Goal: Task Accomplishment & Management: Complete application form

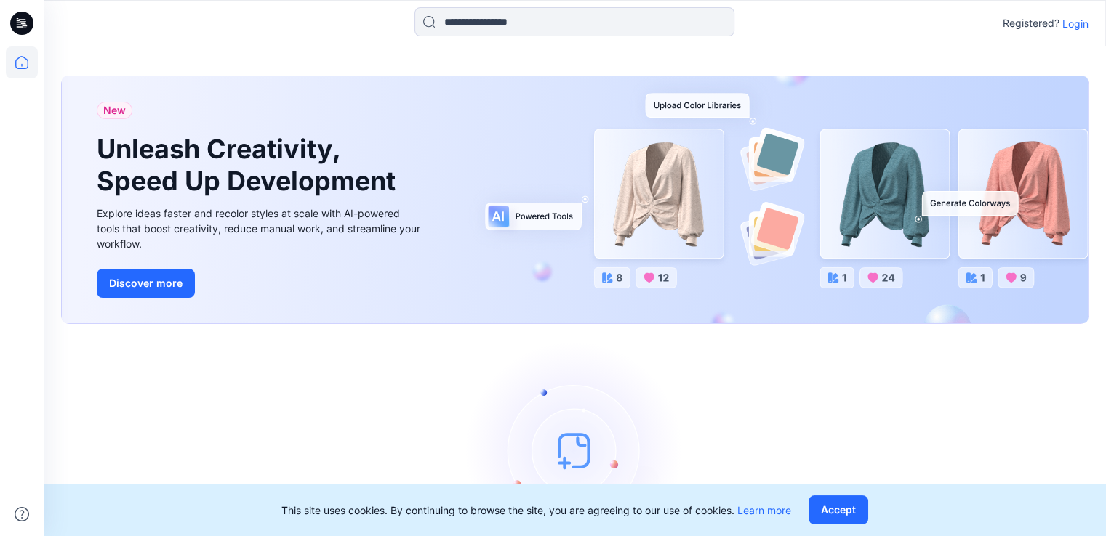
click at [1071, 31] on div "Registered? Login" at bounding box center [1045, 23] width 86 height 17
click at [1071, 20] on p "Login" at bounding box center [1075, 23] width 26 height 15
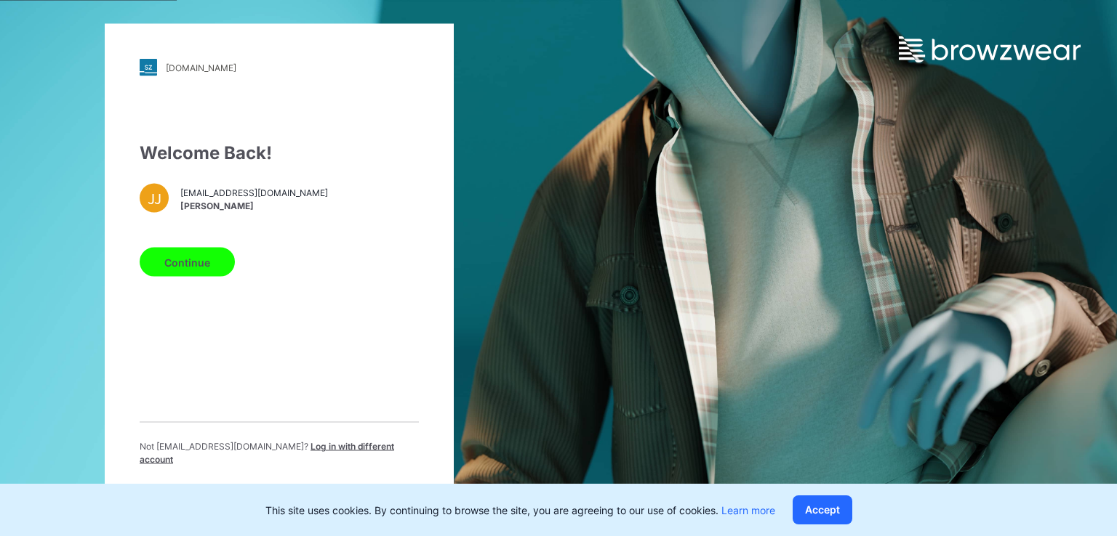
click at [148, 273] on button "Continue" at bounding box center [187, 262] width 95 height 29
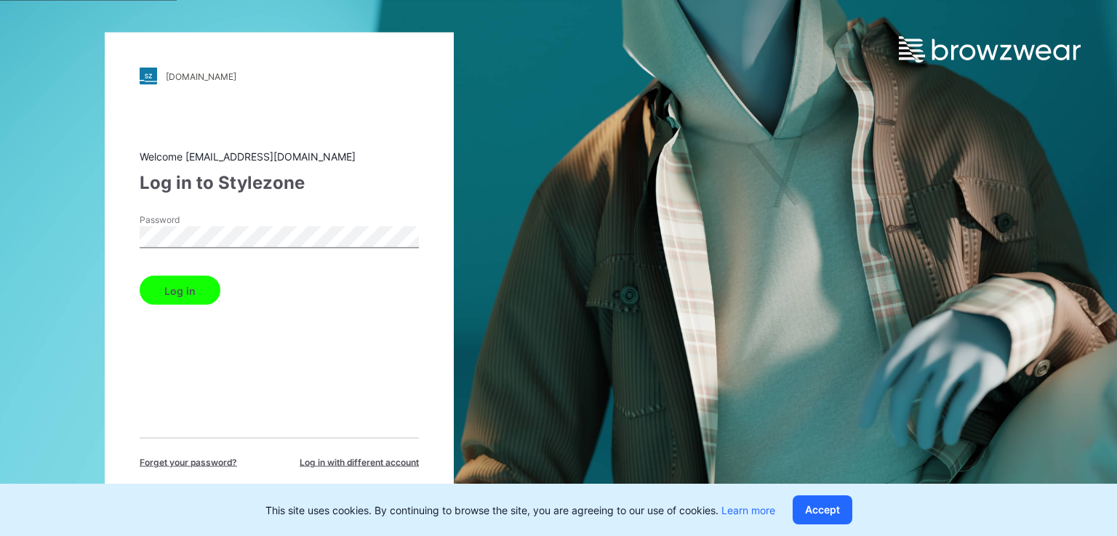
click at [107, 228] on div "walmart.stylezone.com Loading... Welcome jayaniduj@brandix.com Log in to Stylez…" at bounding box center [279, 269] width 349 height 472
click at [140, 276] on button "Log in" at bounding box center [180, 290] width 81 height 29
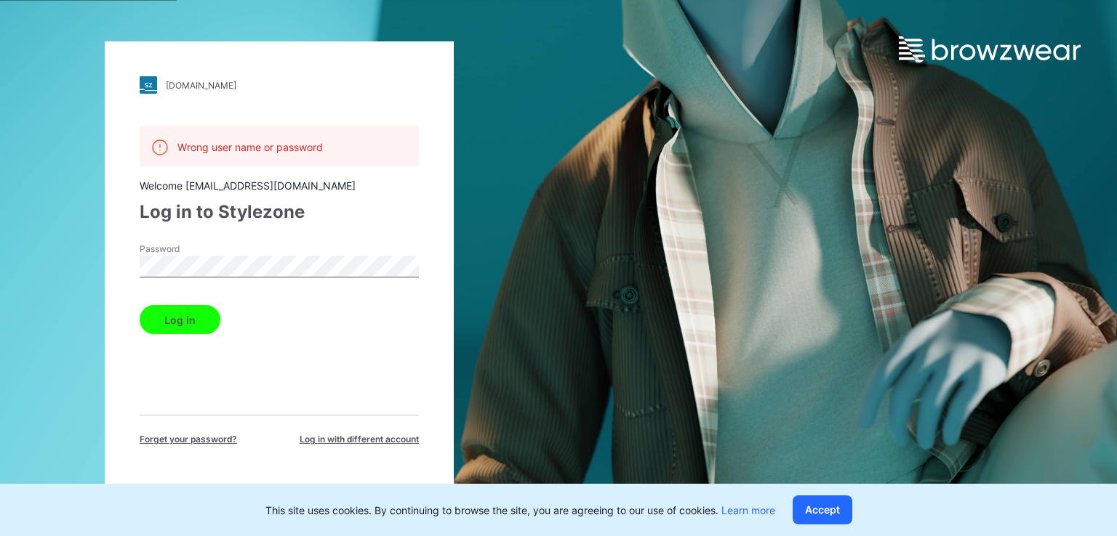
click at [110, 262] on div "walmart.stylezone.com Loading... Wrong user name or password Welcome jayaniduj@…" at bounding box center [279, 268] width 349 height 454
click at [140, 305] on button "Log in" at bounding box center [180, 319] width 81 height 29
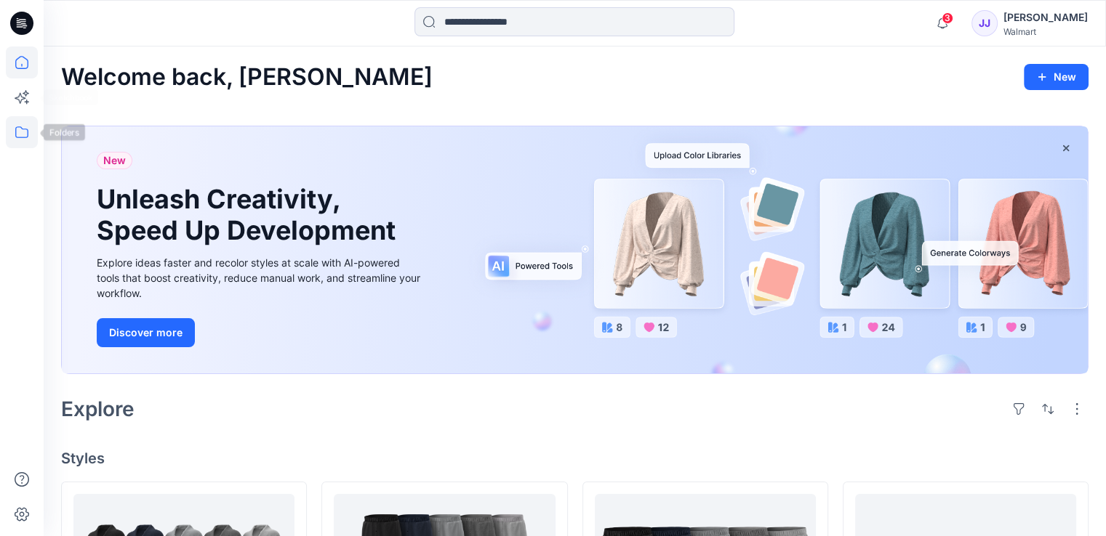
click at [21, 126] on icon at bounding box center [22, 132] width 32 height 32
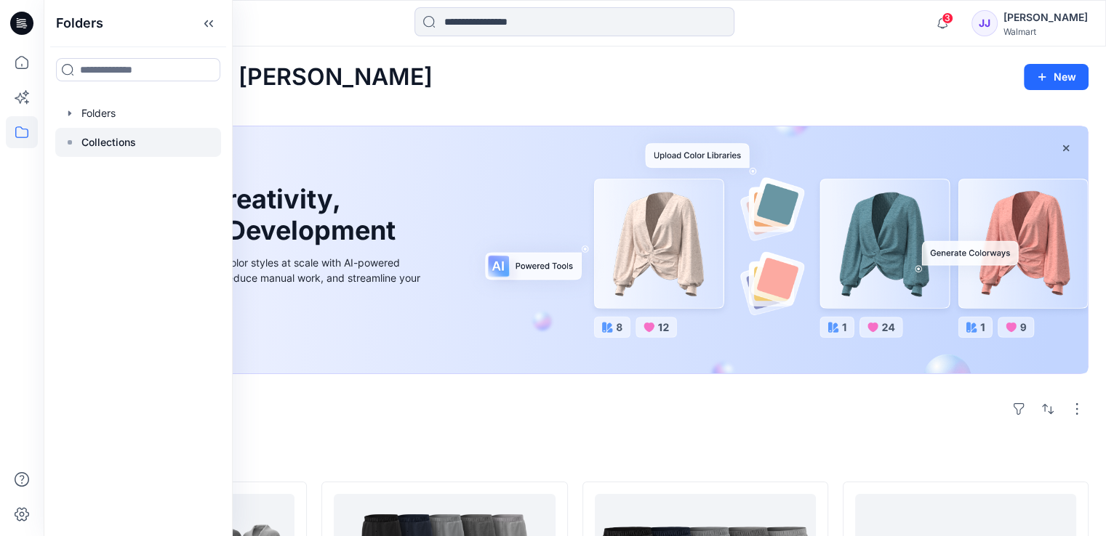
click at [118, 129] on div at bounding box center [138, 142] width 166 height 29
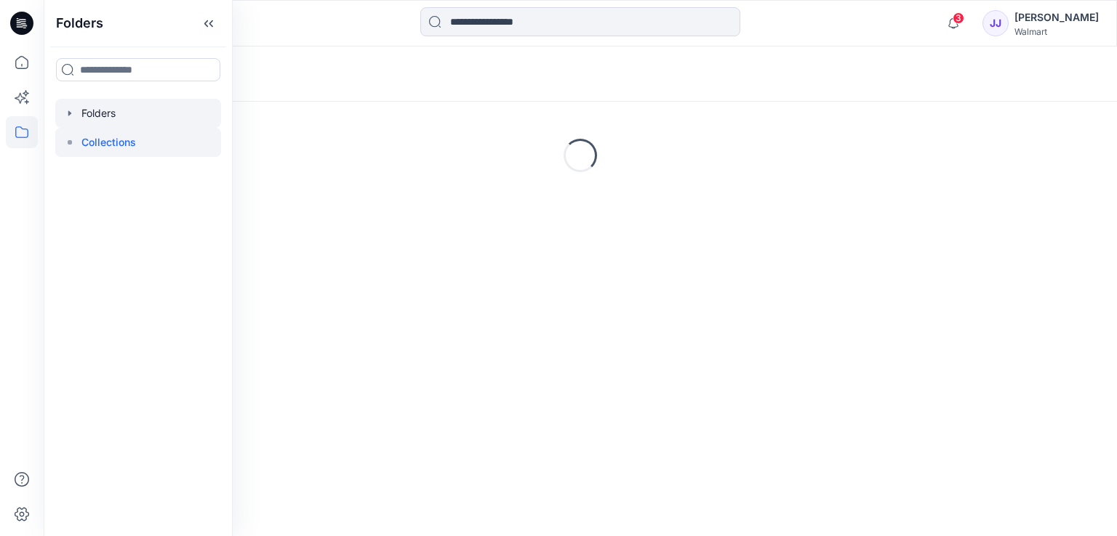
click at [118, 117] on div at bounding box center [138, 113] width 166 height 29
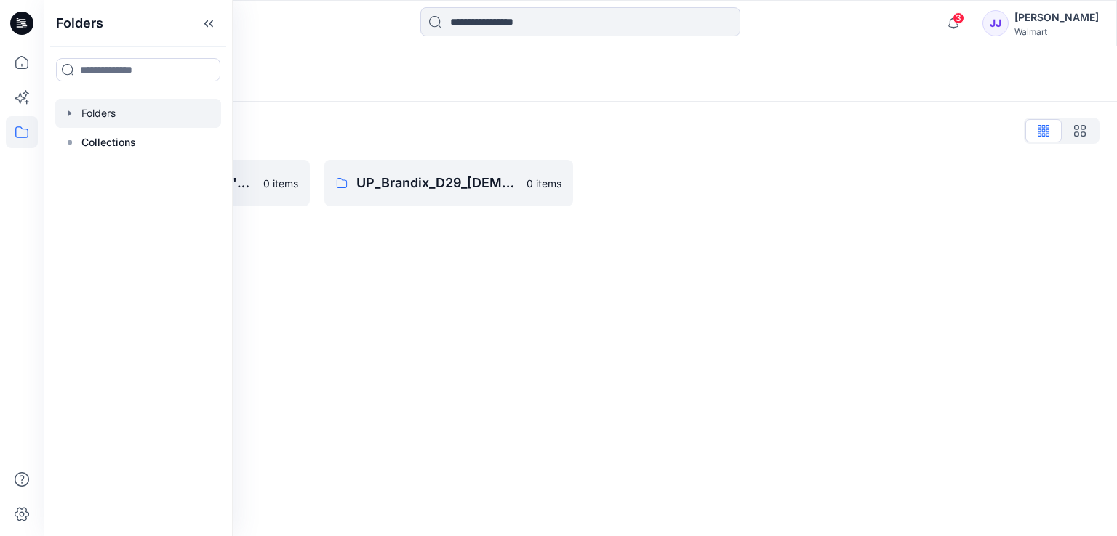
click at [323, 271] on div "Folders Folders List UP_Brandix_D23_Men's Basics 0 items UP_Brandix_D29_Ladies …" at bounding box center [580, 292] width 1073 height 490
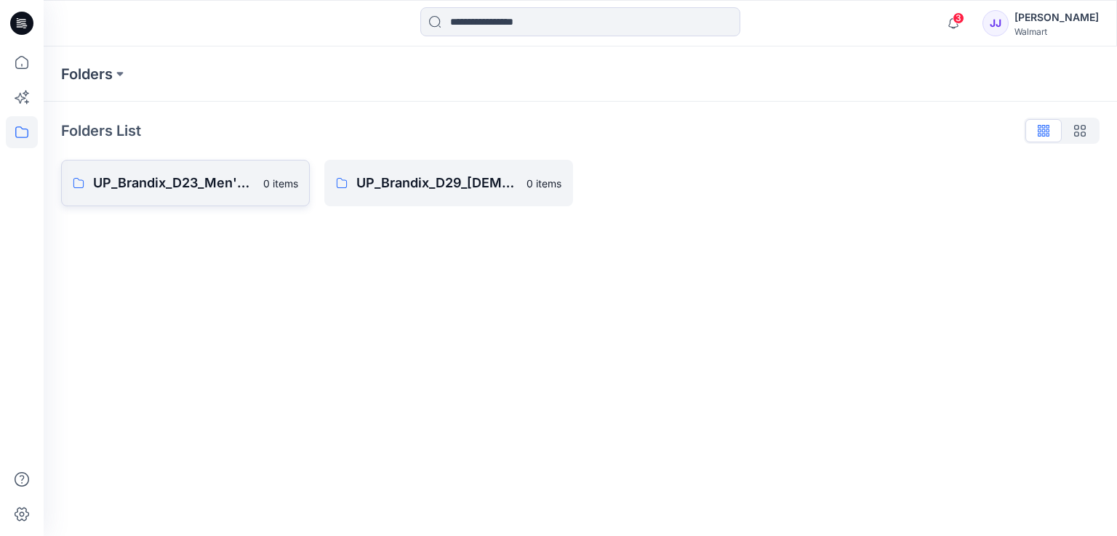
click at [194, 190] on p "UP_Brandix_D23_Men's Basics" at bounding box center [173, 183] width 161 height 20
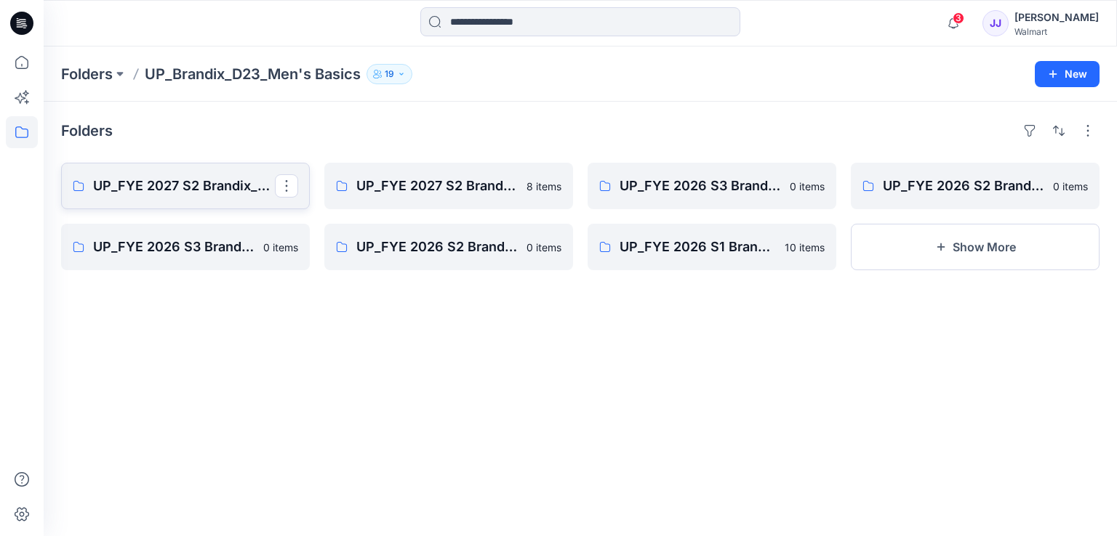
click at [206, 185] on p "UP_FYE 2027 S2 Brandix_D23_Men's Basics- [PERSON_NAME]" at bounding box center [184, 186] width 182 height 20
click at [265, 181] on p "UP_FYE 2027 S2 Brandix_D23_Men's Basics- [PERSON_NAME]" at bounding box center [184, 186] width 182 height 20
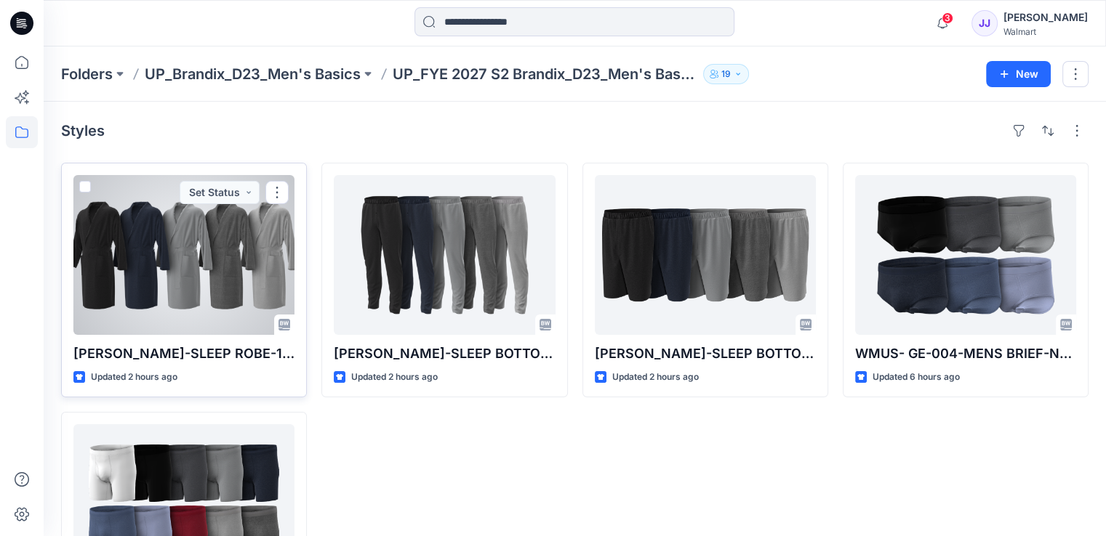
click at [217, 242] on div at bounding box center [183, 255] width 221 height 160
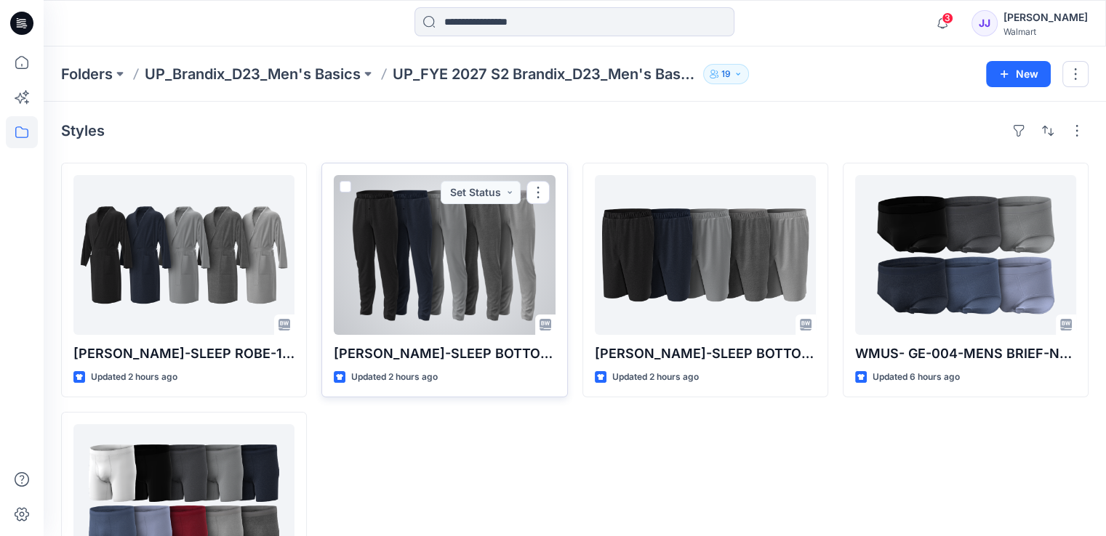
click at [497, 241] on div at bounding box center [444, 255] width 221 height 160
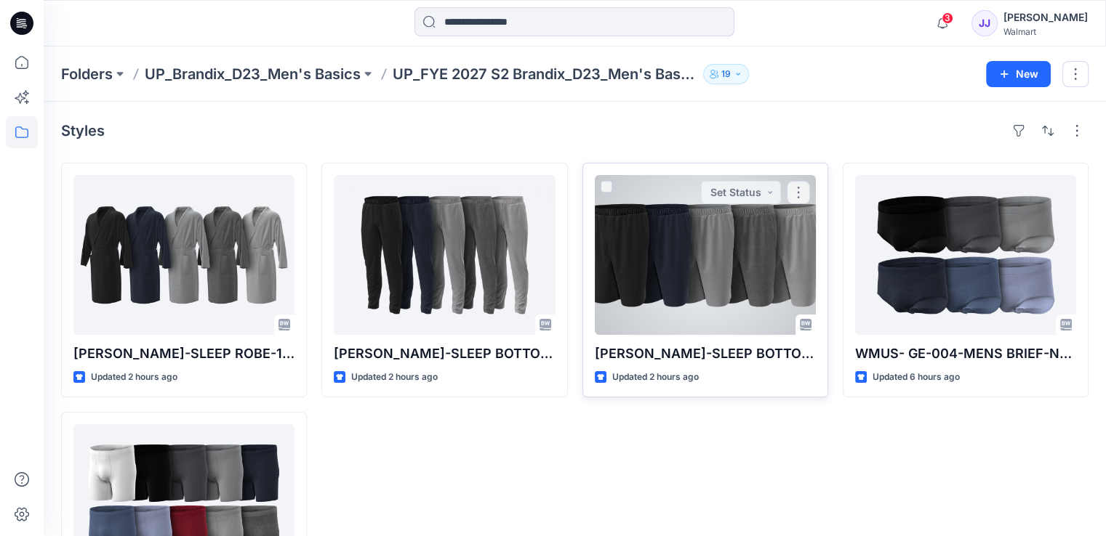
click at [632, 246] on div at bounding box center [705, 255] width 221 height 160
click at [788, 225] on div at bounding box center [705, 255] width 221 height 160
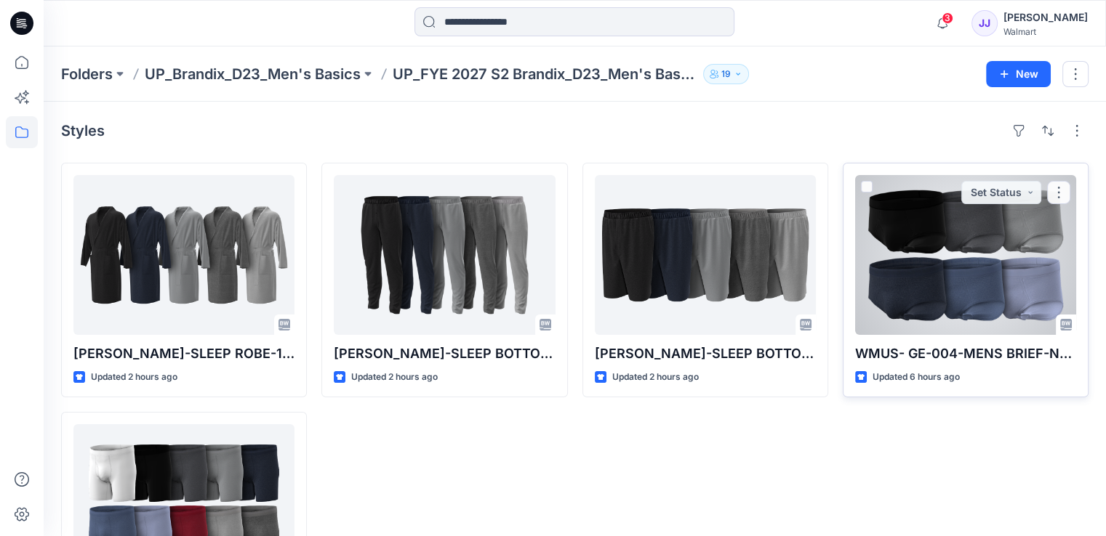
click at [989, 335] on div "WMUS- GE-004-MENS BRIEF-N1-3D Updated 6 hours ago Set Status" at bounding box center [965, 280] width 246 height 235
click at [980, 305] on div at bounding box center [965, 255] width 221 height 160
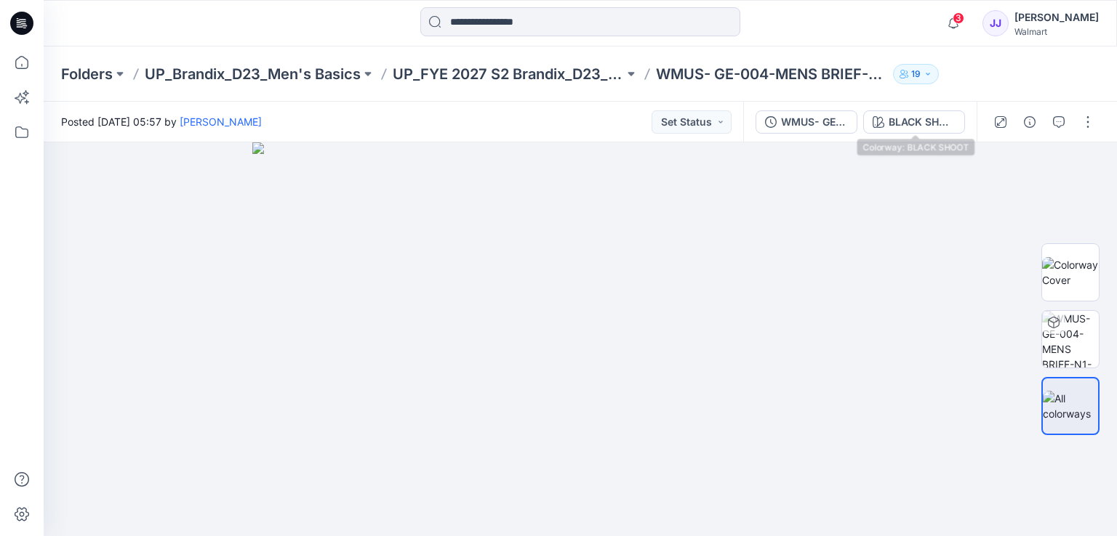
click at [925, 120] on div "BLACK SHOOT" at bounding box center [921, 122] width 67 height 16
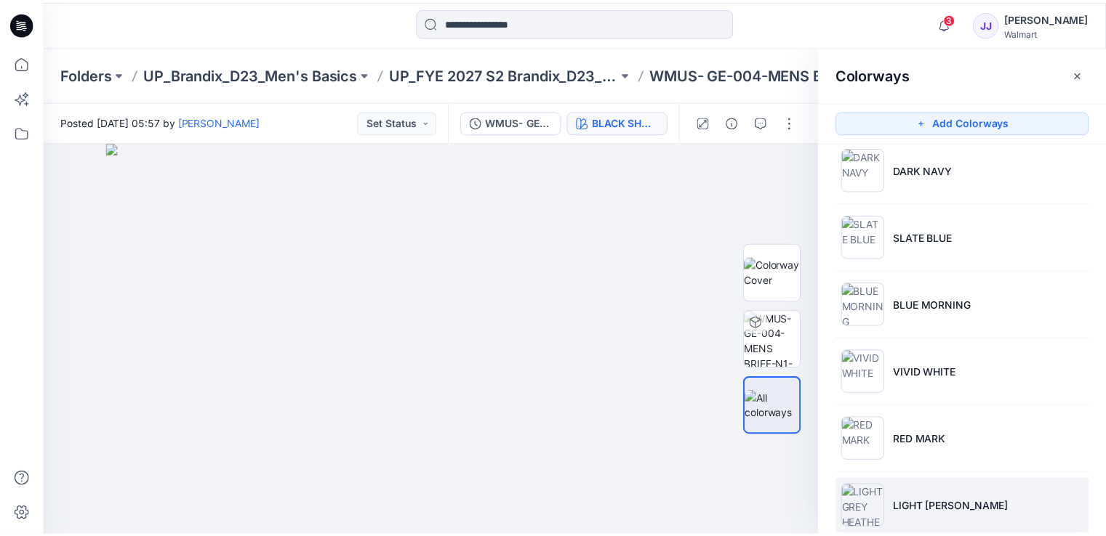
scroll to position [310, 0]
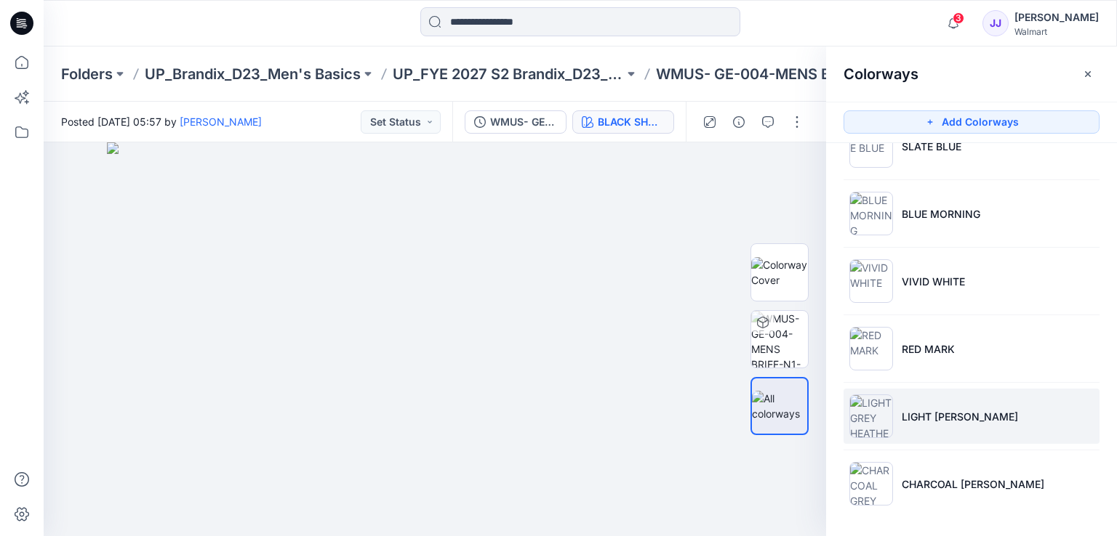
click at [979, 414] on p "LIGHT GREY HEATHER" at bounding box center [959, 416] width 116 height 15
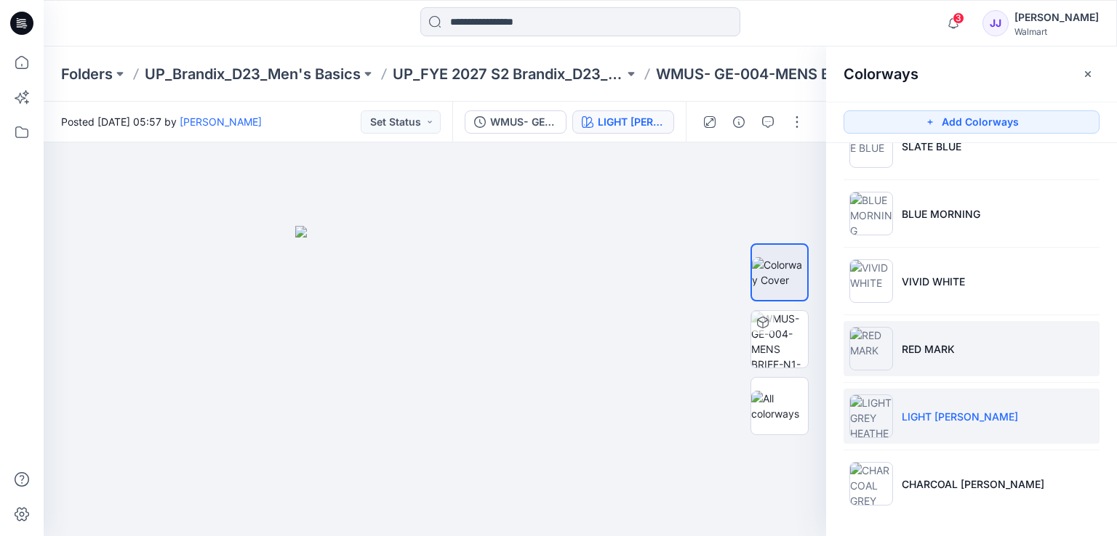
click at [916, 372] on li "RED MARK" at bounding box center [971, 348] width 256 height 55
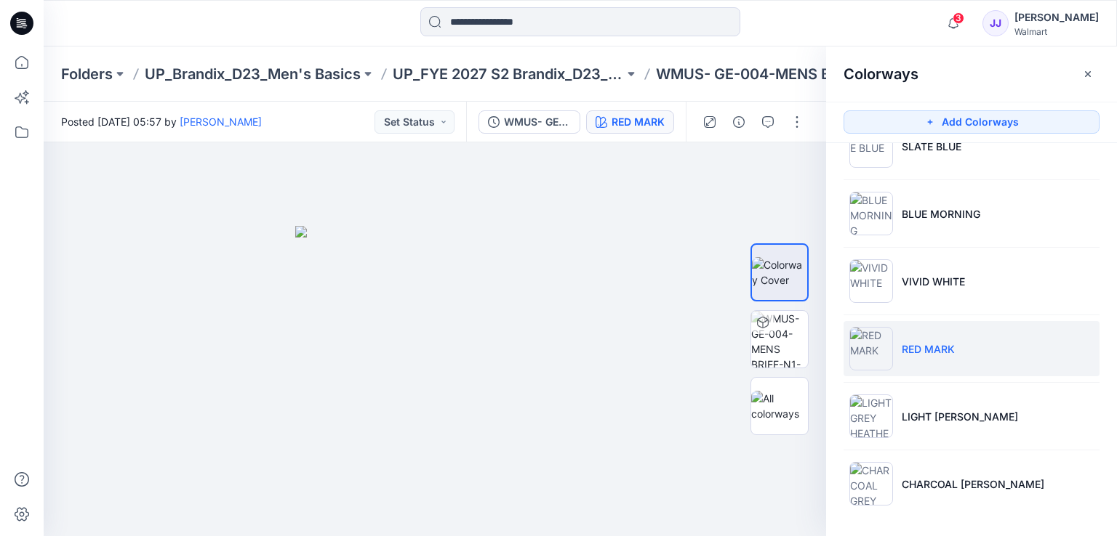
click at [597, 97] on div "Folders UP_Brandix_D23_Men's Basics UP_FYE 2027 S2 Brandix_D23_Men's Basics- GE…" at bounding box center [580, 74] width 1073 height 55
click at [709, 74] on p "WMUS- GE-004-MENS BRIEF-N1-3D" at bounding box center [771, 74] width 231 height 20
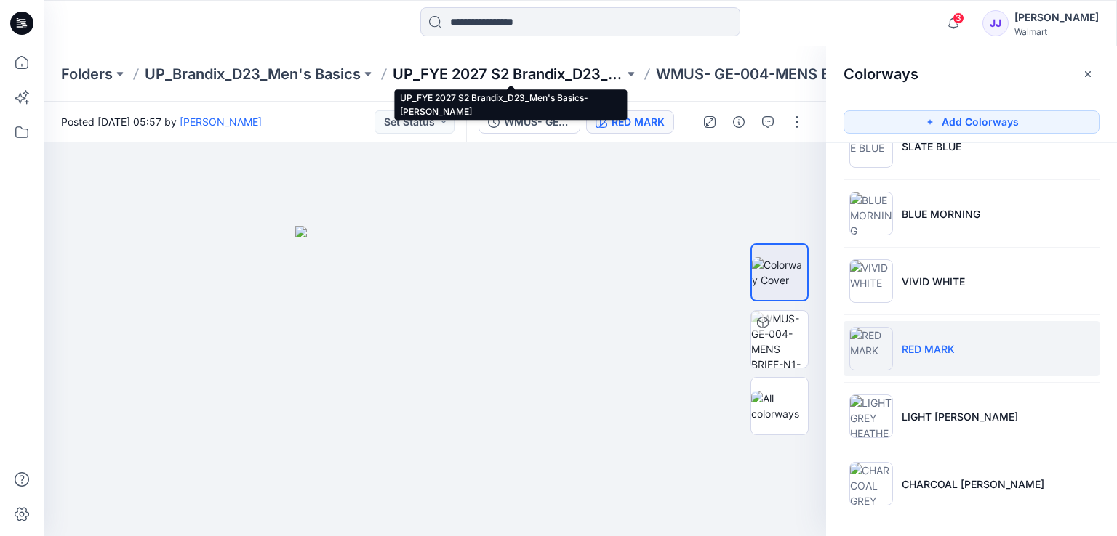
click at [558, 66] on p "UP_FYE 2027 S2 Brandix_D23_Men's Basics- [PERSON_NAME]" at bounding box center [508, 74] width 231 height 20
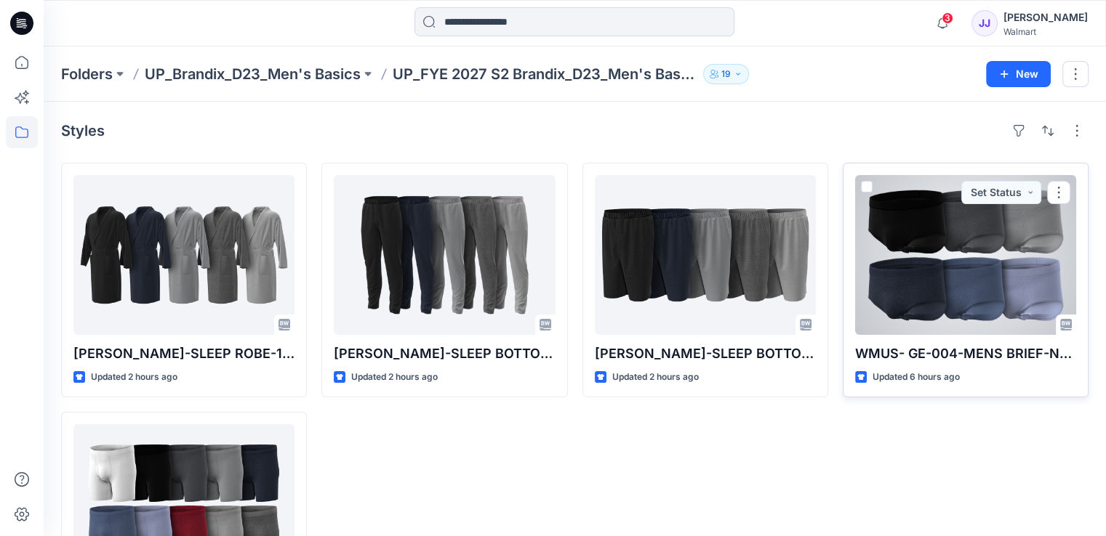
click at [940, 254] on div at bounding box center [965, 255] width 221 height 160
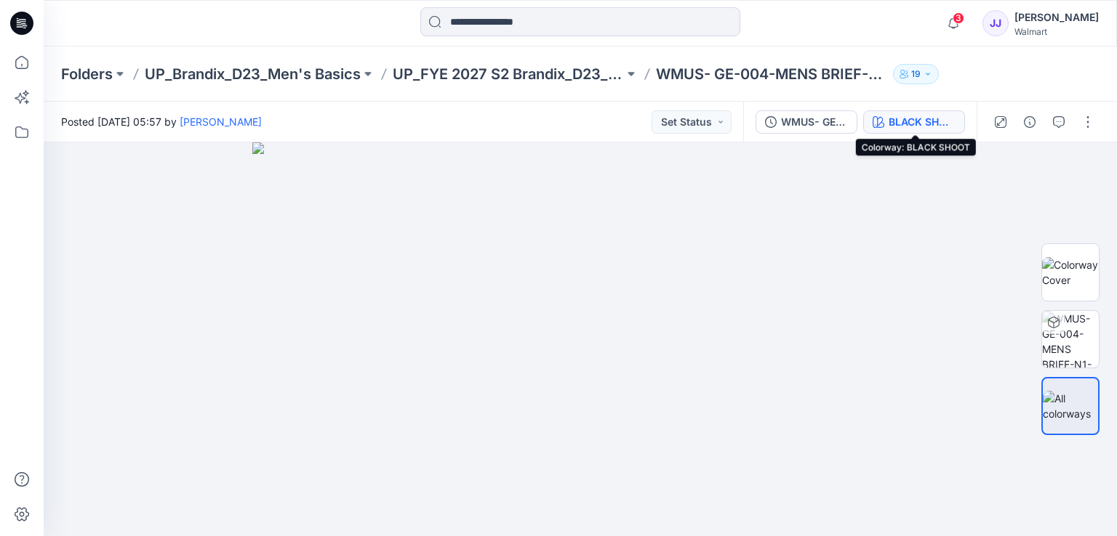
click at [902, 119] on div "BLACK SHOOT" at bounding box center [921, 122] width 67 height 16
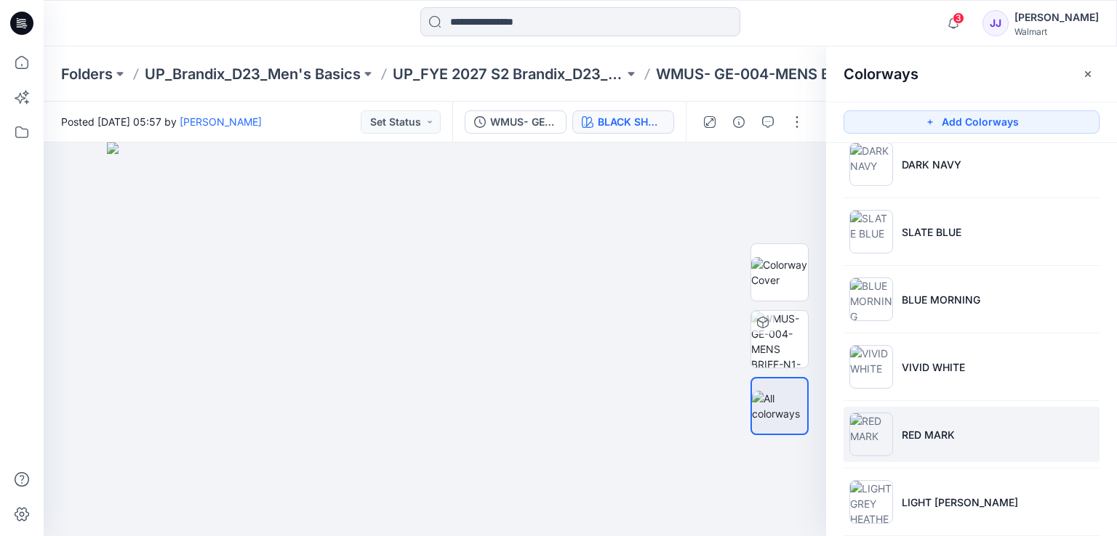
scroll to position [310, 0]
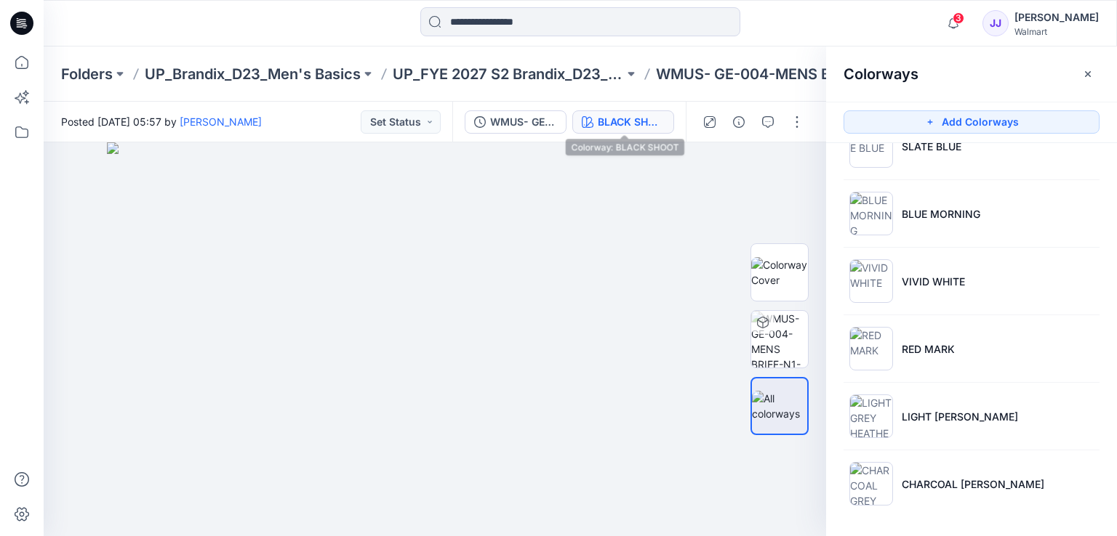
click at [631, 121] on div "BLACK SHOOT" at bounding box center [631, 122] width 67 height 16
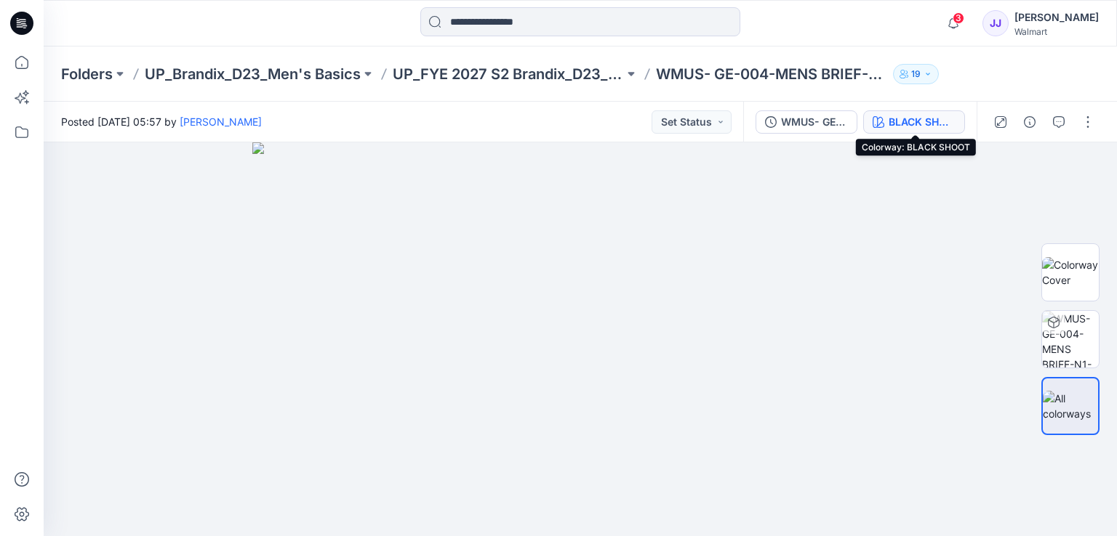
click at [898, 126] on div "BLACK SHOOT" at bounding box center [921, 122] width 67 height 16
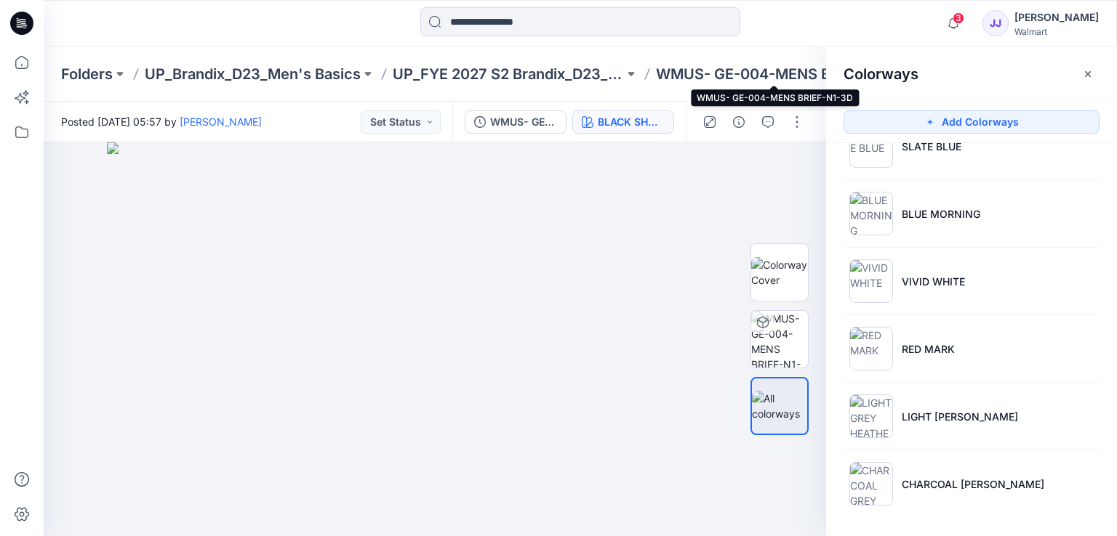
click at [717, 69] on p "WMUS- GE-004-MENS BRIEF-N1-3D" at bounding box center [771, 74] width 231 height 20
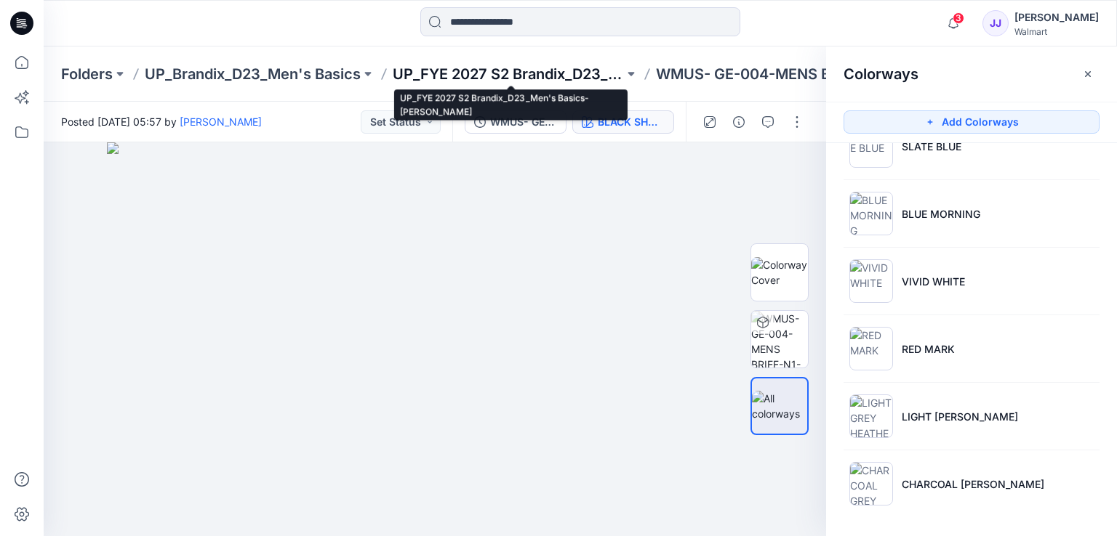
click at [567, 74] on p "UP_FYE 2027 S2 Brandix_D23_Men's Basics- [PERSON_NAME]" at bounding box center [508, 74] width 231 height 20
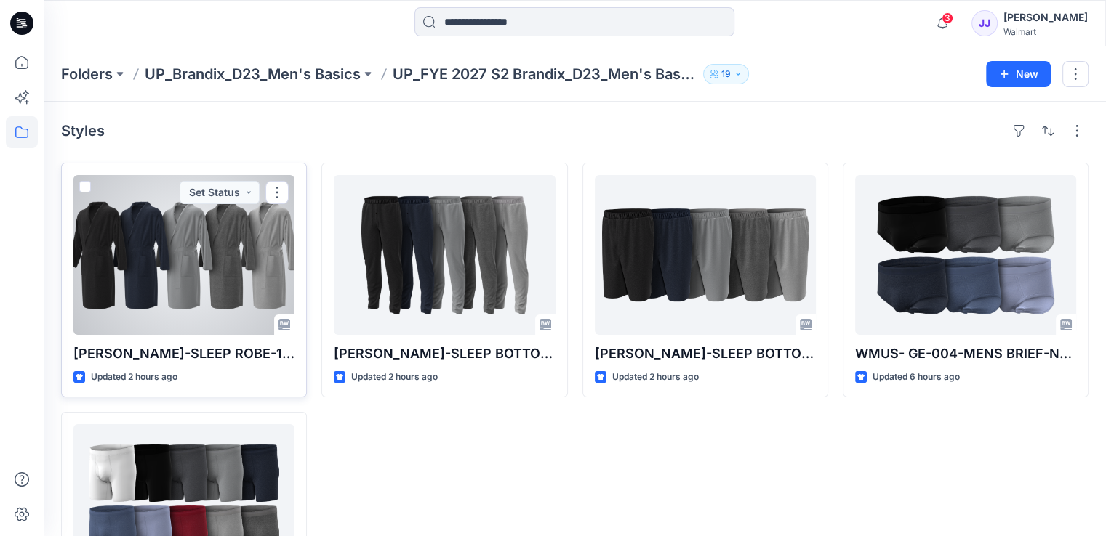
click at [241, 241] on div at bounding box center [183, 255] width 221 height 160
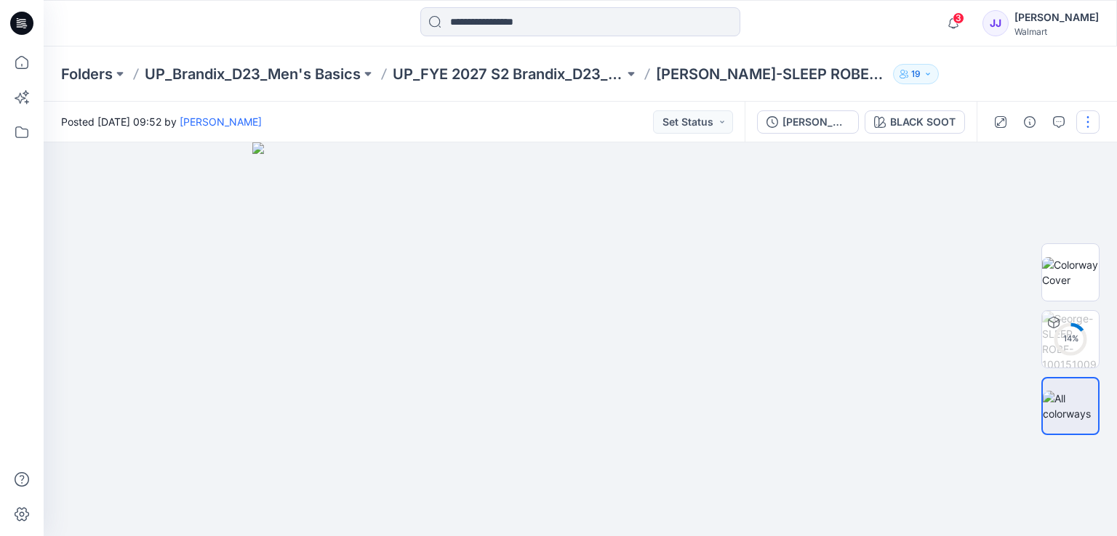
click at [1087, 129] on button "button" at bounding box center [1087, 121] width 23 height 23
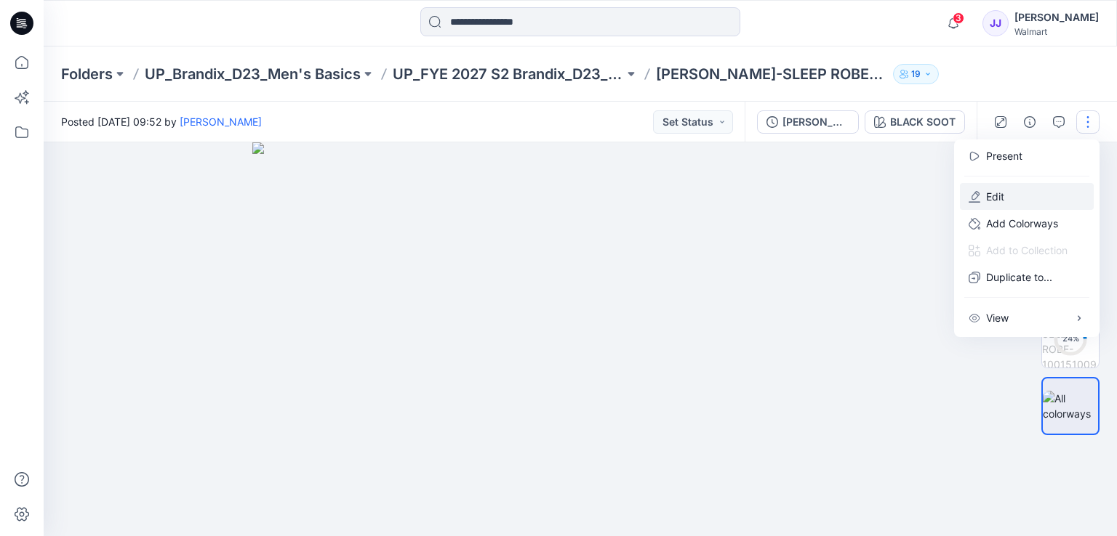
click at [1019, 201] on button "Edit" at bounding box center [1027, 196] width 134 height 27
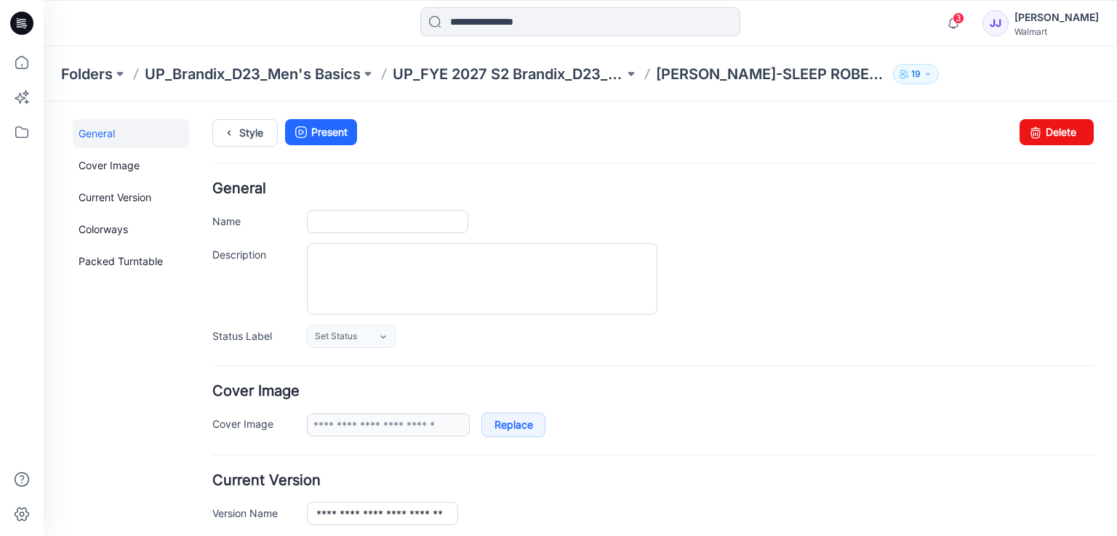
type input "**********"
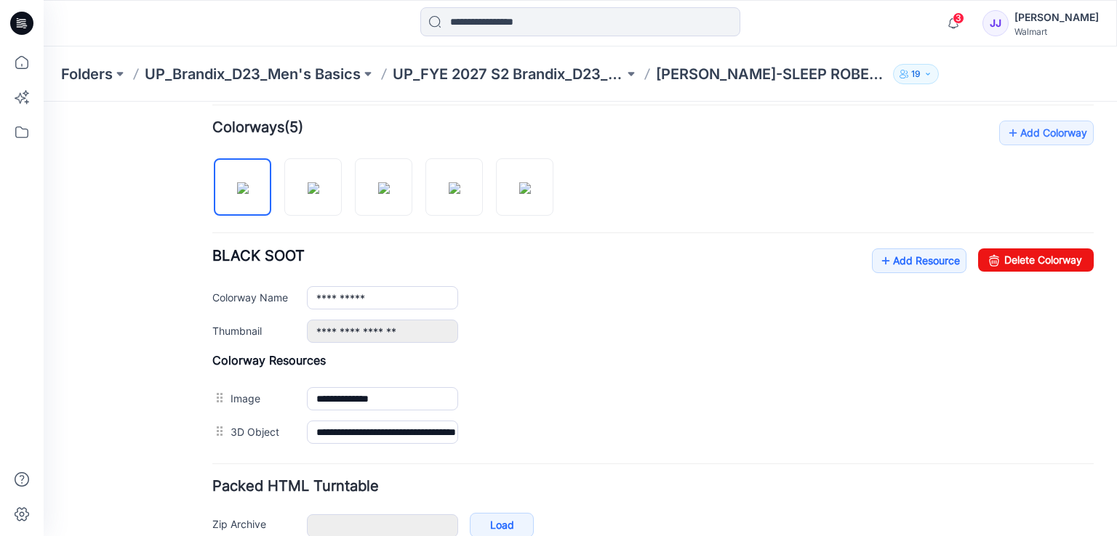
scroll to position [436, 0]
click at [883, 255] on link "Add Resource" at bounding box center [919, 260] width 94 height 25
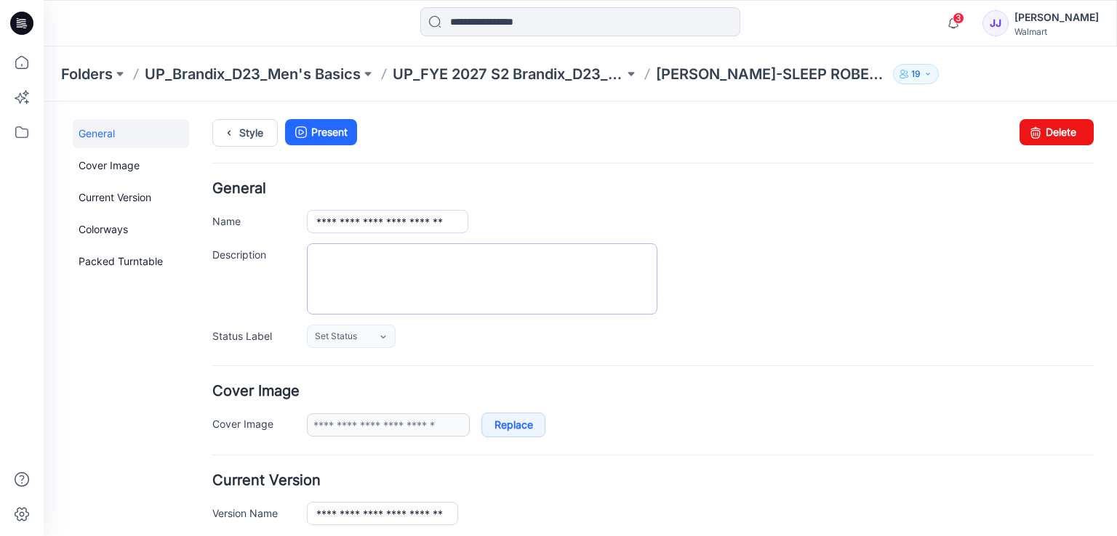
scroll to position [0, 0]
click at [252, 132] on link "Style" at bounding box center [244, 133] width 65 height 28
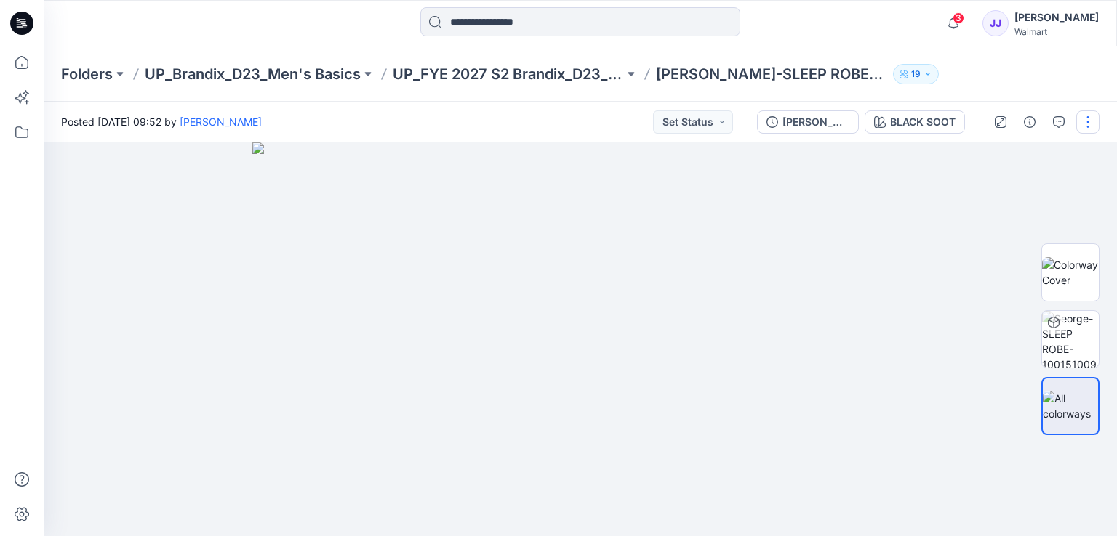
click at [1085, 119] on button "button" at bounding box center [1087, 121] width 23 height 23
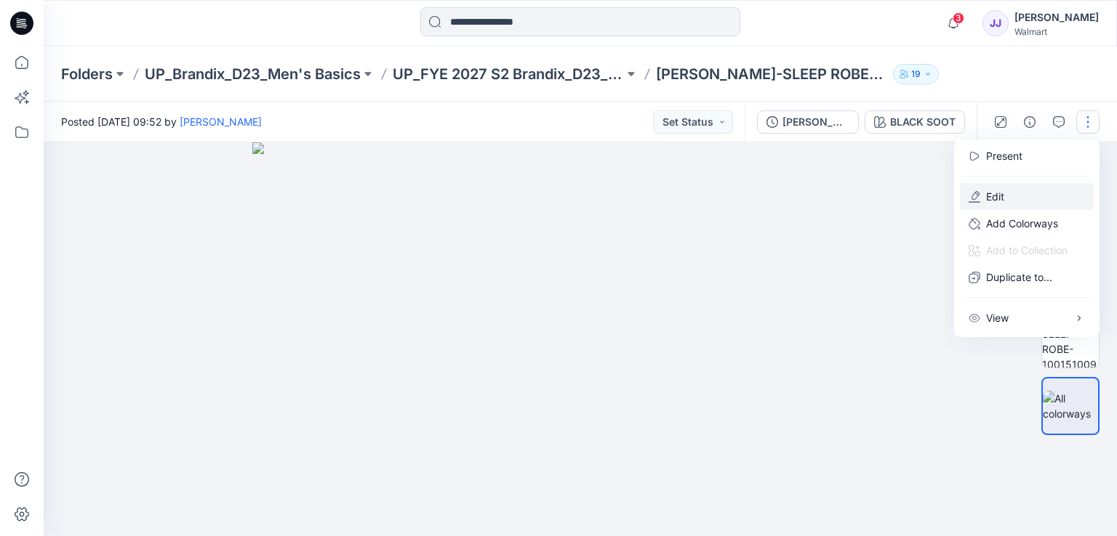
click at [1029, 192] on button "Edit" at bounding box center [1027, 196] width 134 height 27
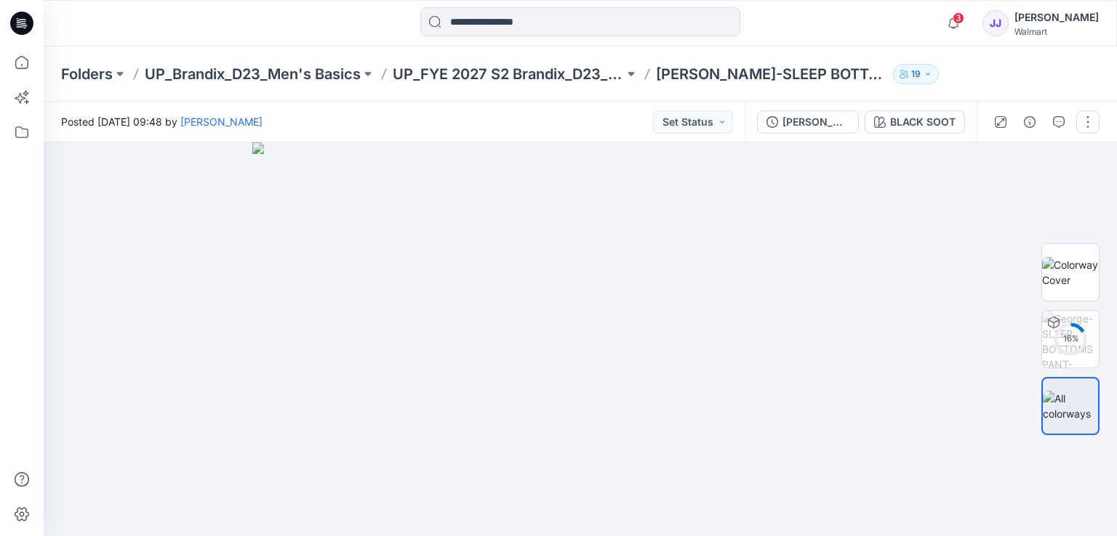
click at [1085, 123] on button "button" at bounding box center [1087, 121] width 23 height 23
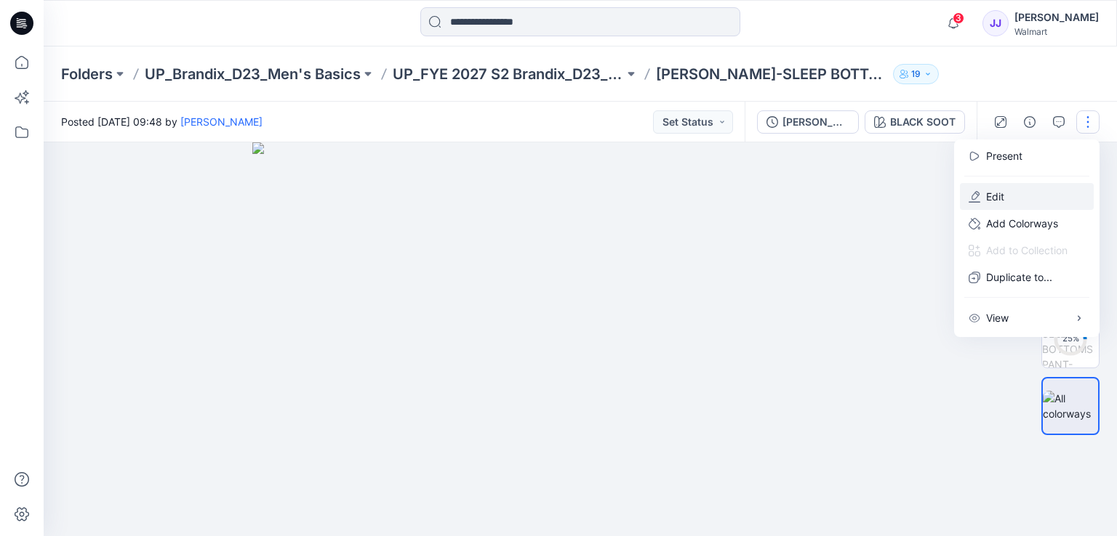
click at [1020, 197] on button "Edit" at bounding box center [1027, 196] width 134 height 27
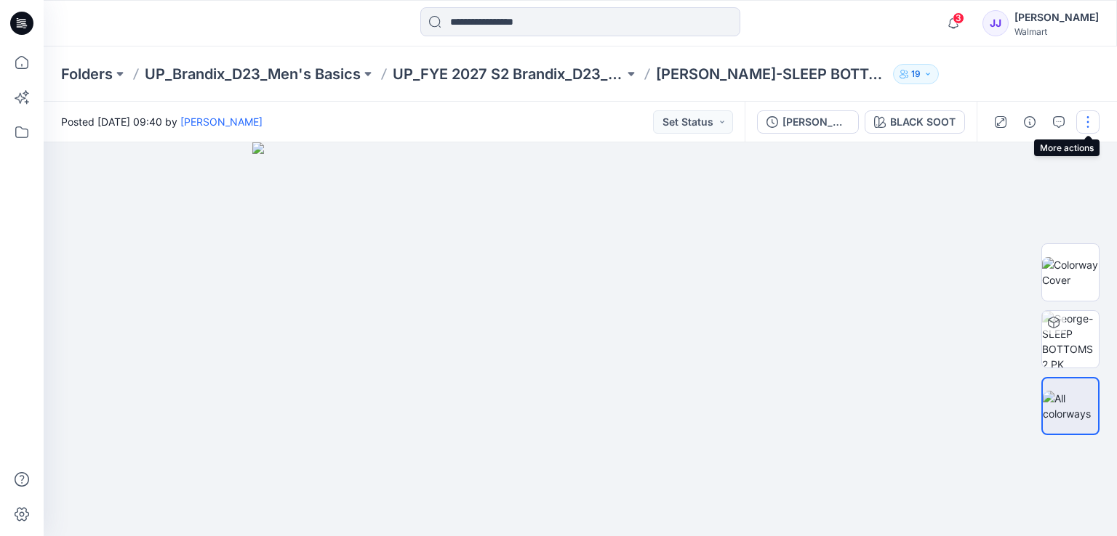
click at [1085, 126] on button "button" at bounding box center [1087, 121] width 23 height 23
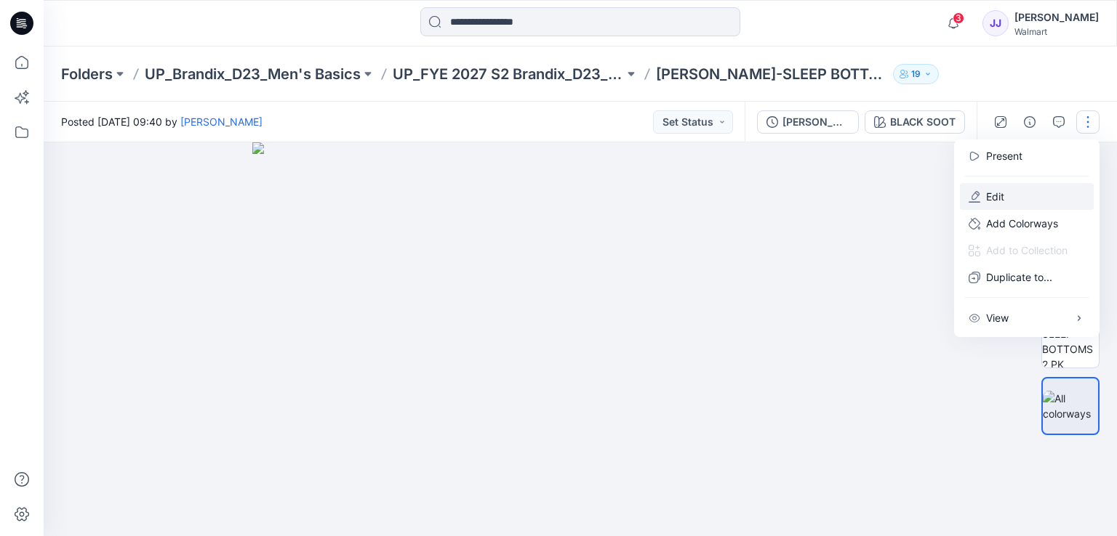
click at [1014, 191] on button "Edit" at bounding box center [1027, 196] width 134 height 27
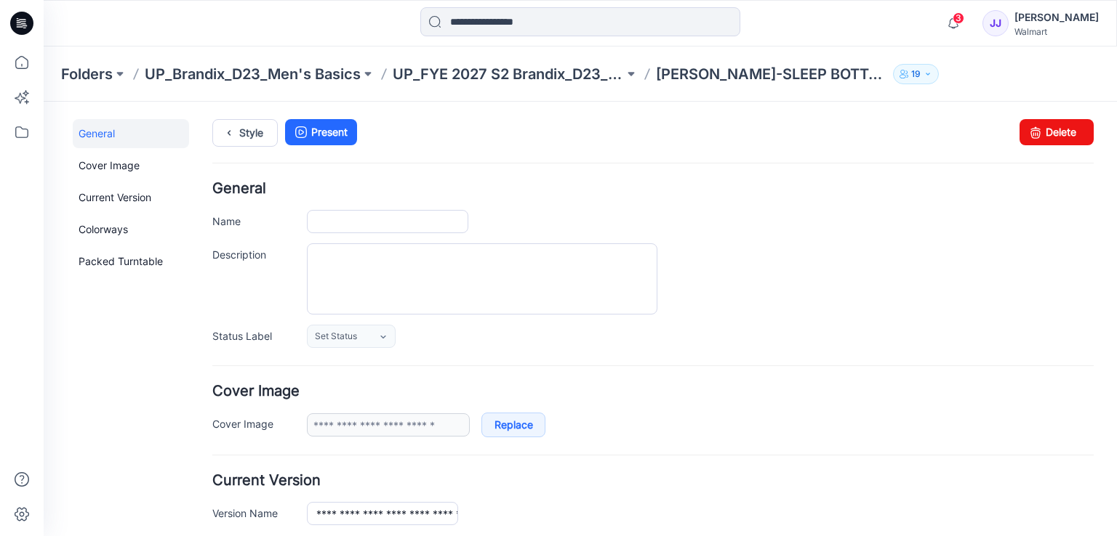
type input "**********"
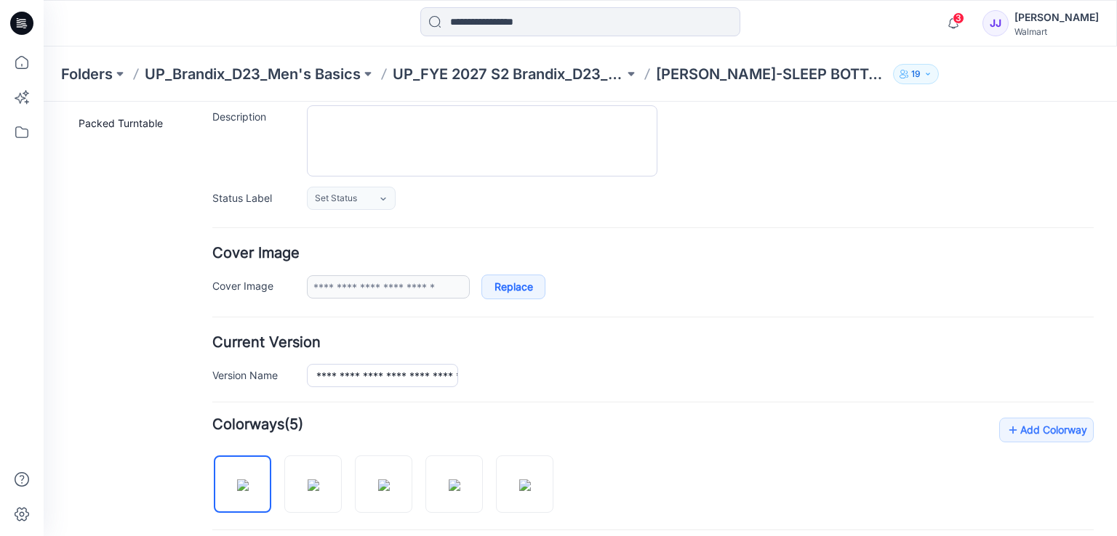
scroll to position [291, 0]
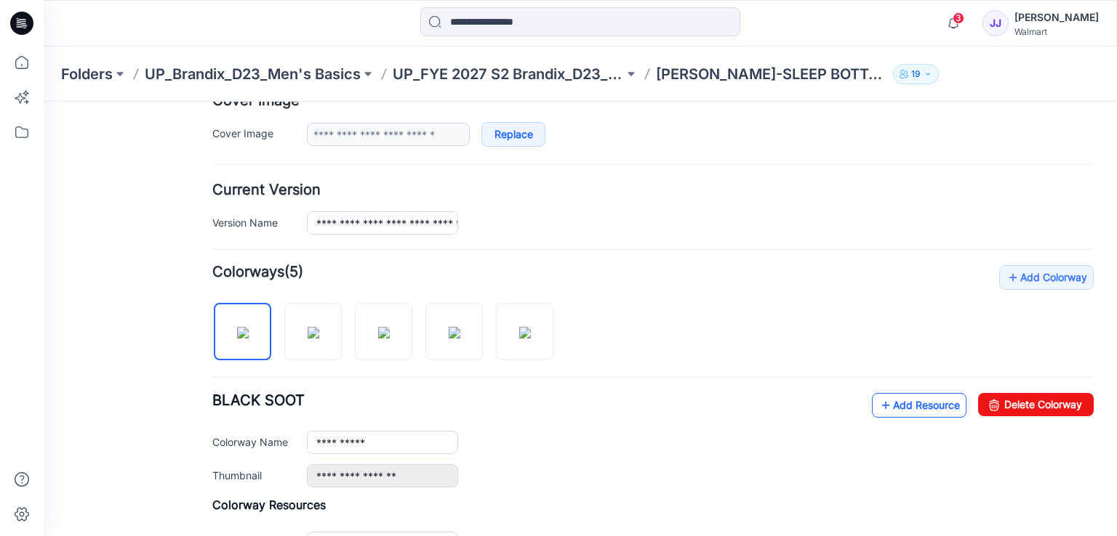
click at [911, 403] on link "Add Resource" at bounding box center [919, 405] width 94 height 25
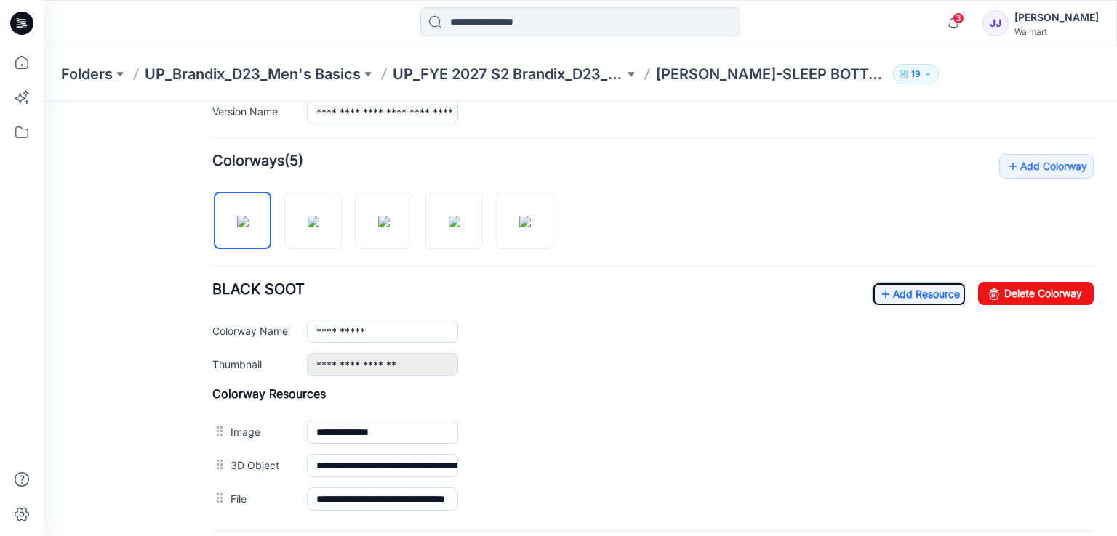
scroll to position [0, 0]
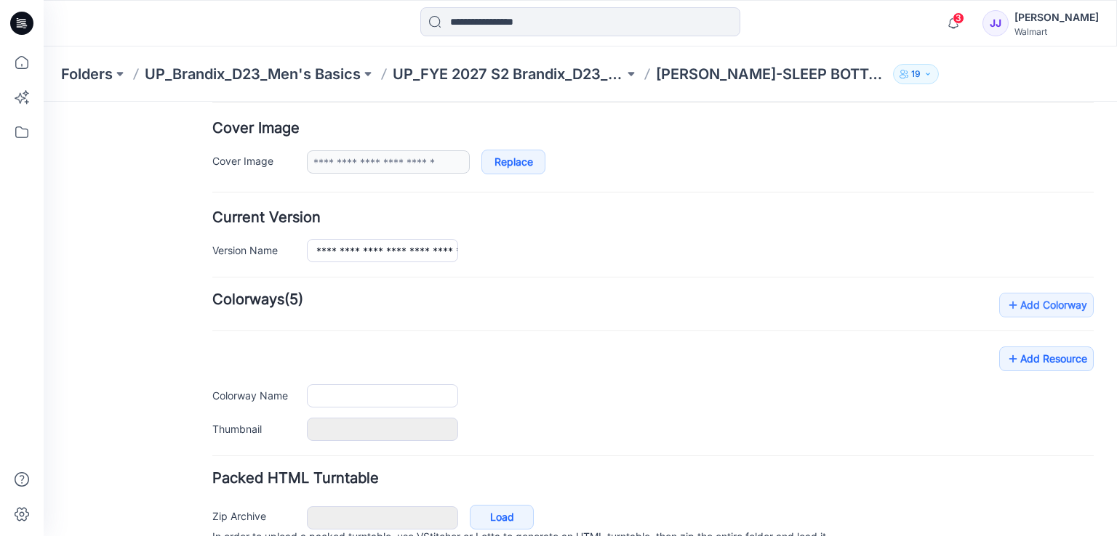
type input "**********"
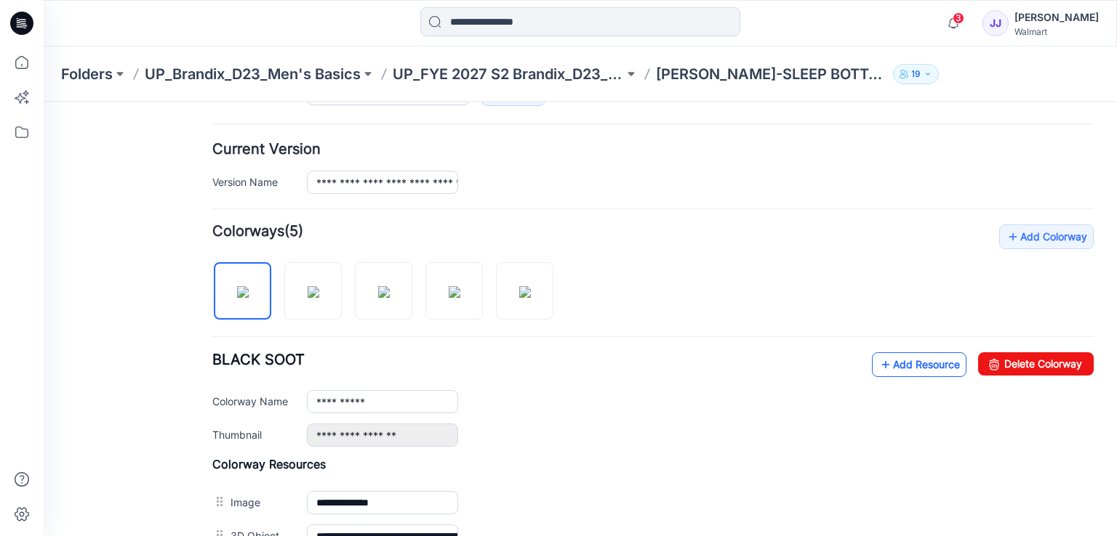
click at [887, 367] on link "Add Resource" at bounding box center [919, 365] width 94 height 25
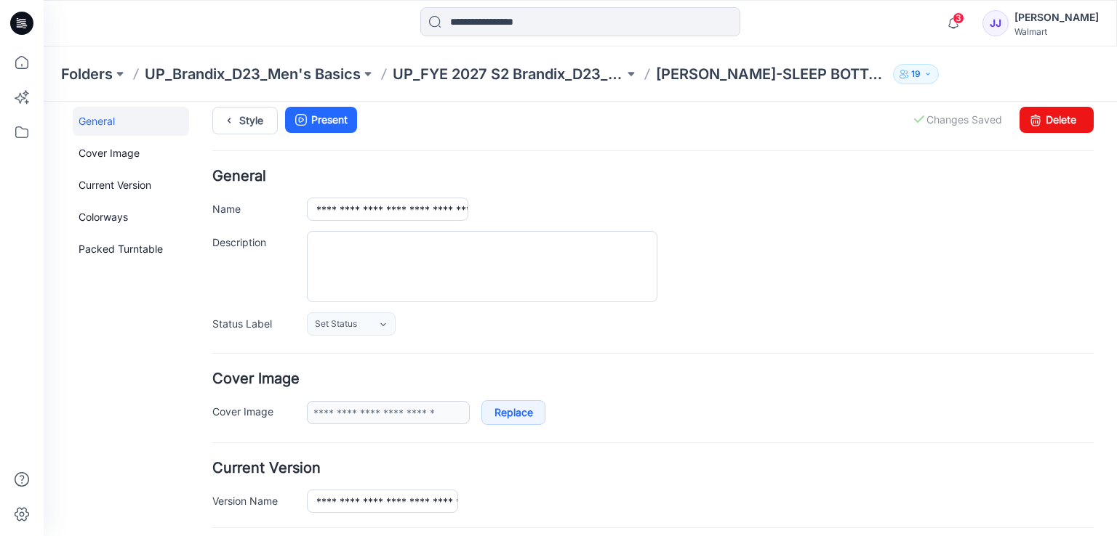
scroll to position [0, 0]
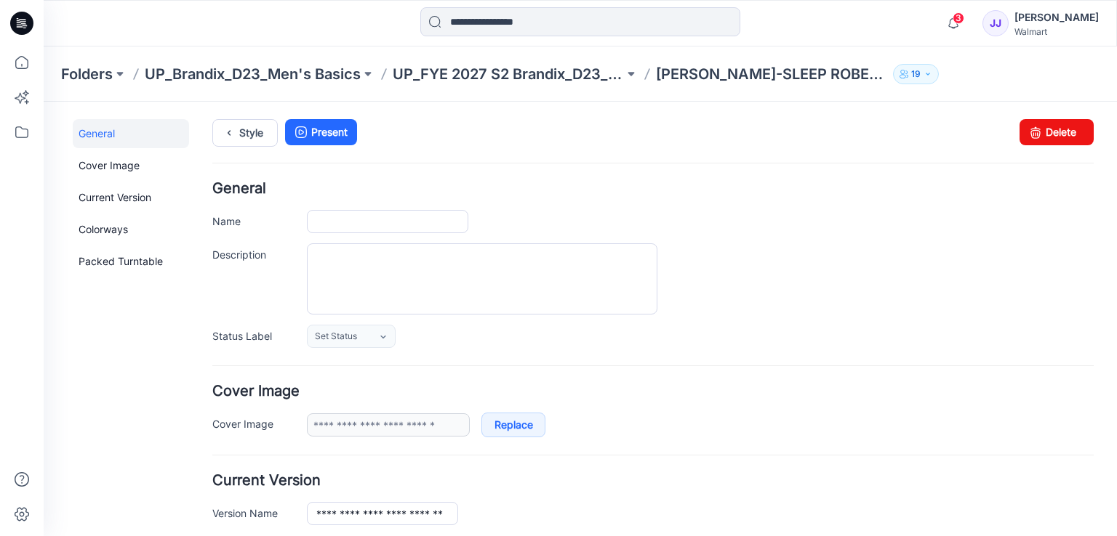
type input "**********"
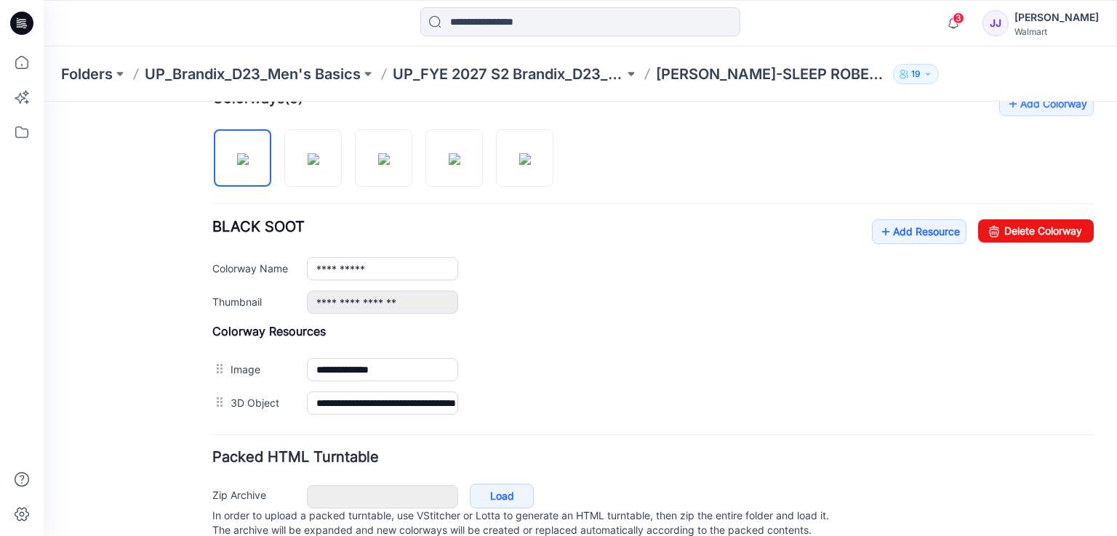
scroll to position [512, 0]
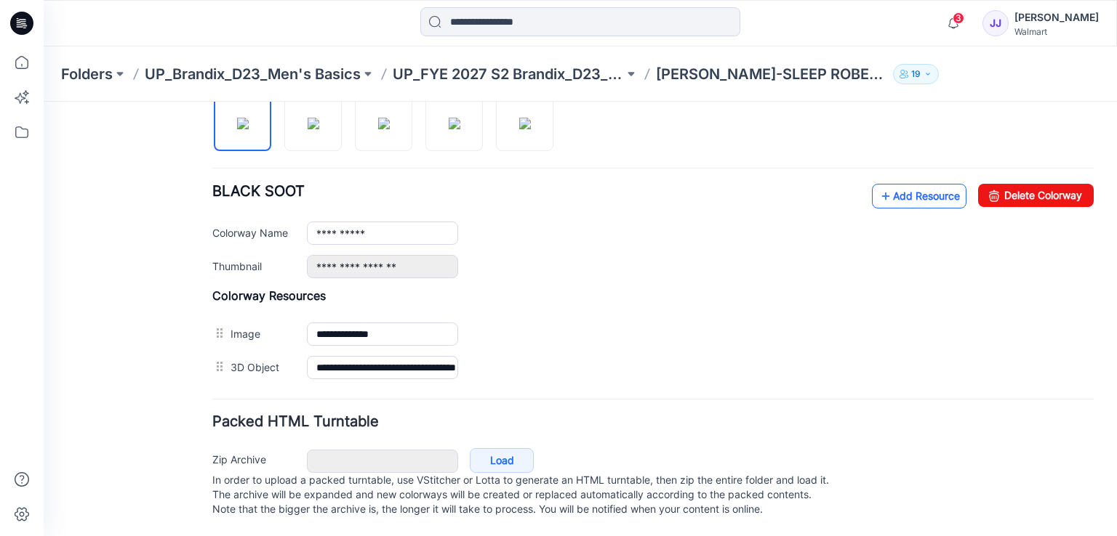
click at [924, 185] on link "Add Resource" at bounding box center [919, 196] width 94 height 25
